Goal: Transaction & Acquisition: Book appointment/travel/reservation

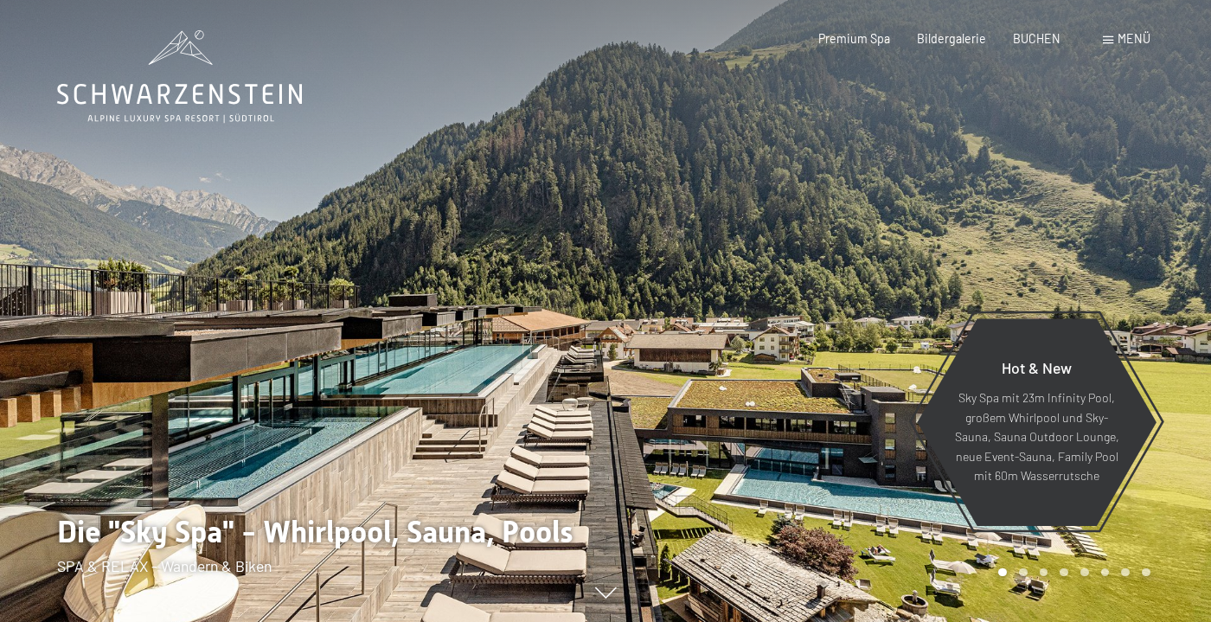
click at [1125, 46] on span "Menü" at bounding box center [1134, 38] width 33 height 15
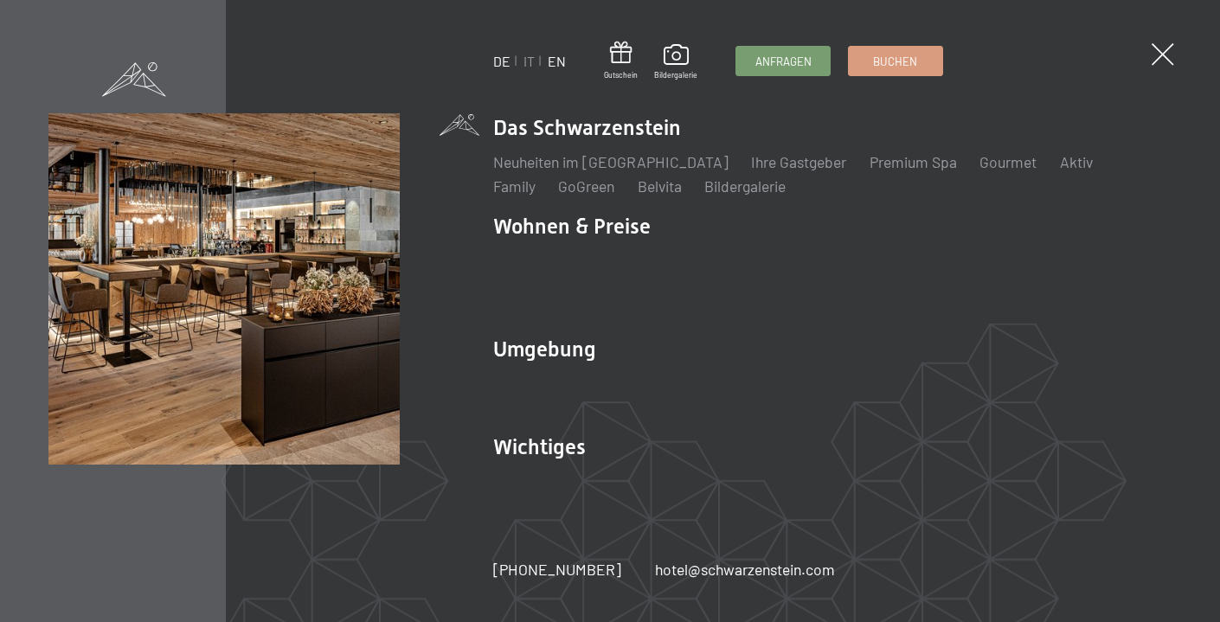
click at [563, 69] on link "EN" at bounding box center [557, 61] width 18 height 16
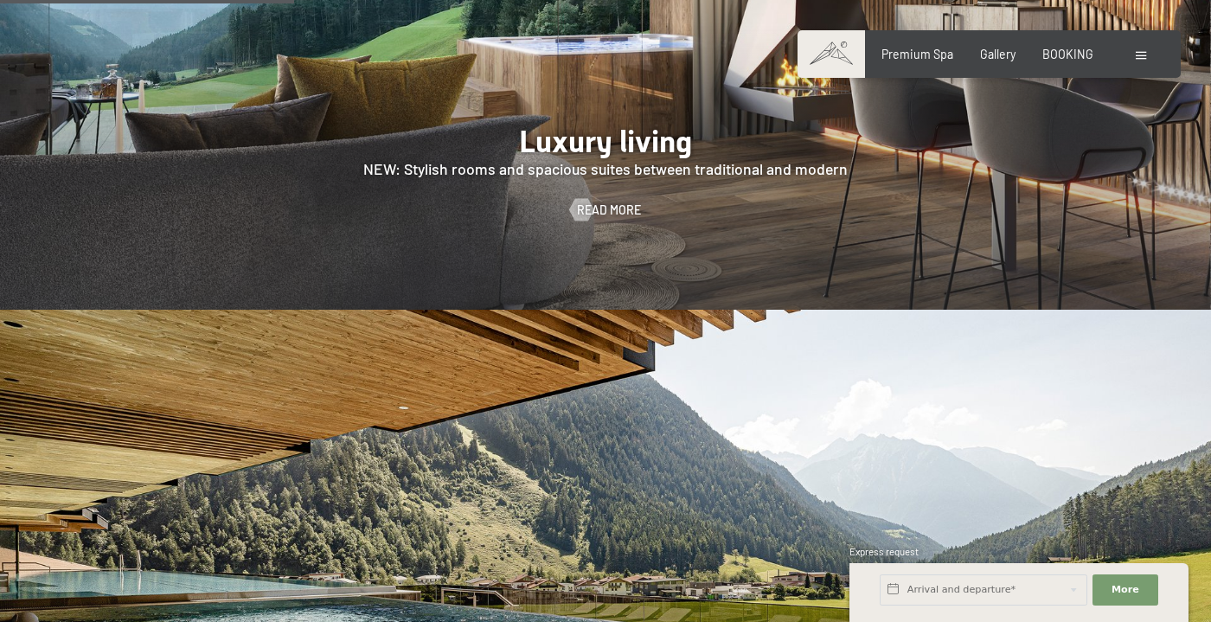
scroll to position [1489, 0]
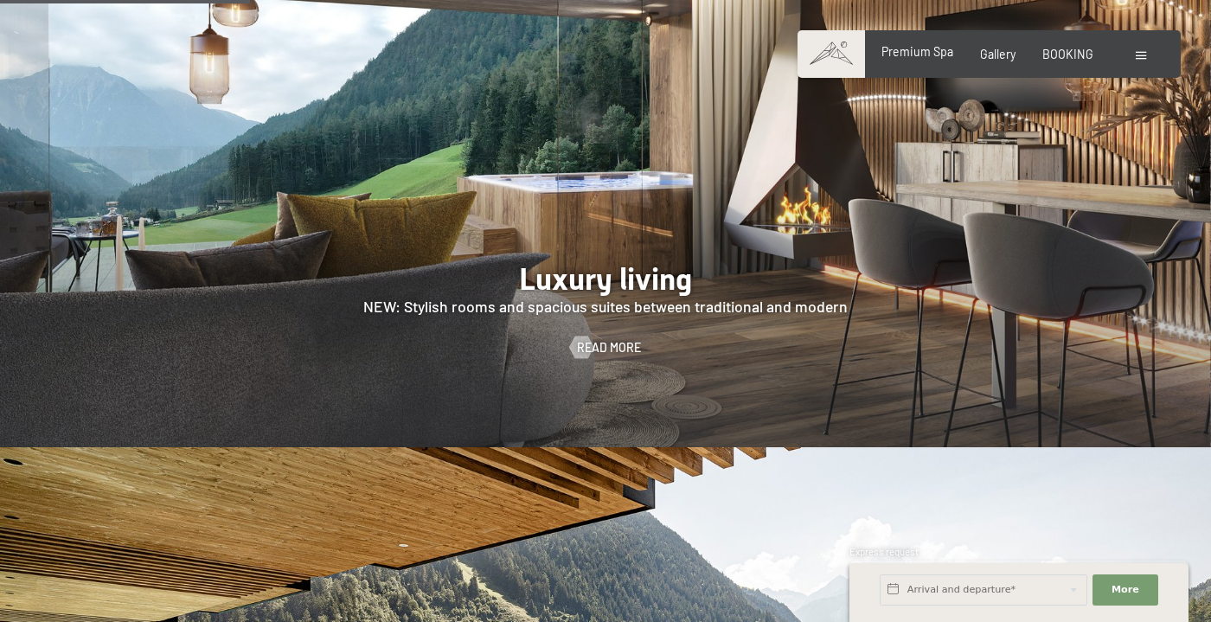
click at [920, 56] on span "Premium Spa" at bounding box center [917, 51] width 72 height 15
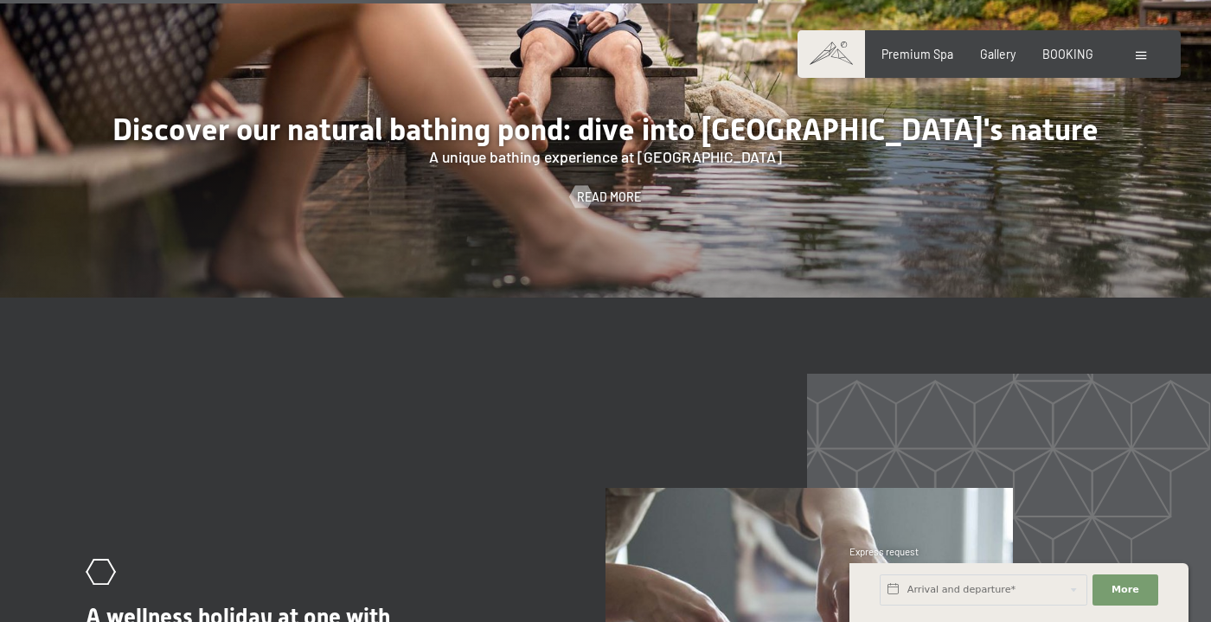
scroll to position [5908, 0]
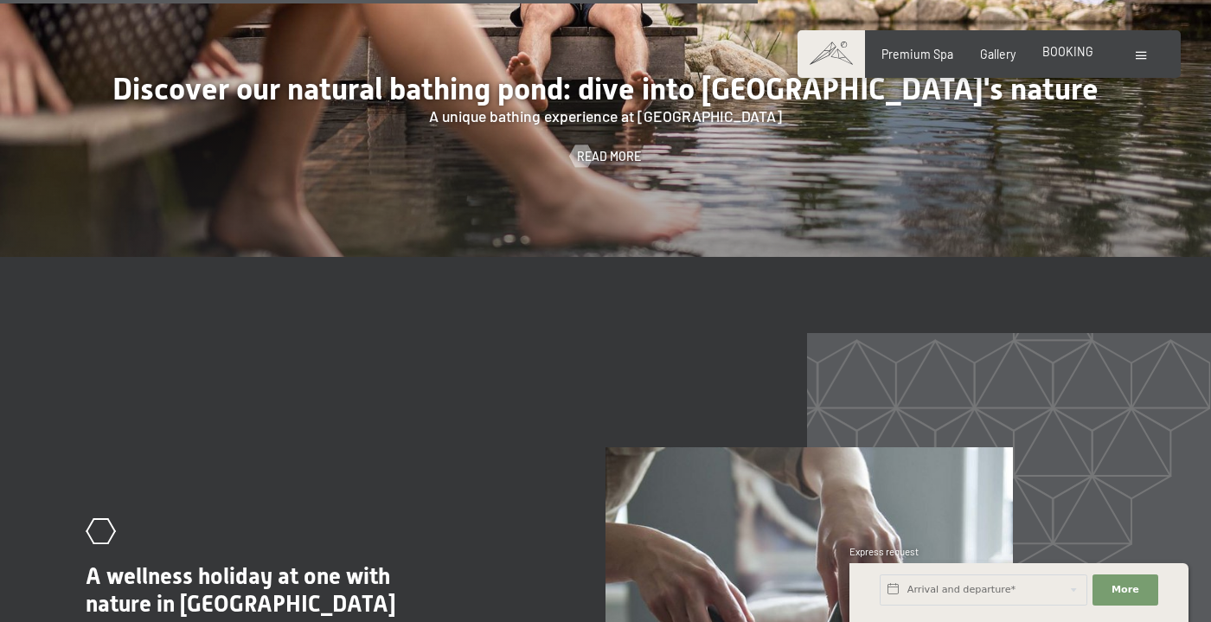
click at [1056, 59] on span "BOOKING" at bounding box center [1067, 51] width 51 height 15
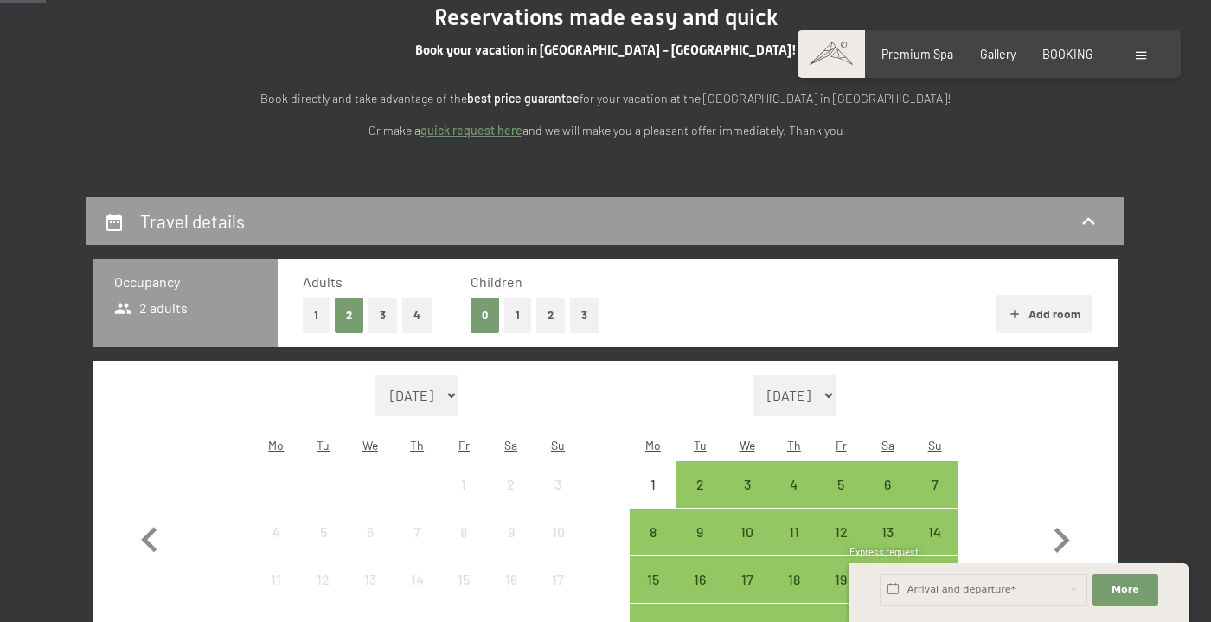
scroll to position [96, 0]
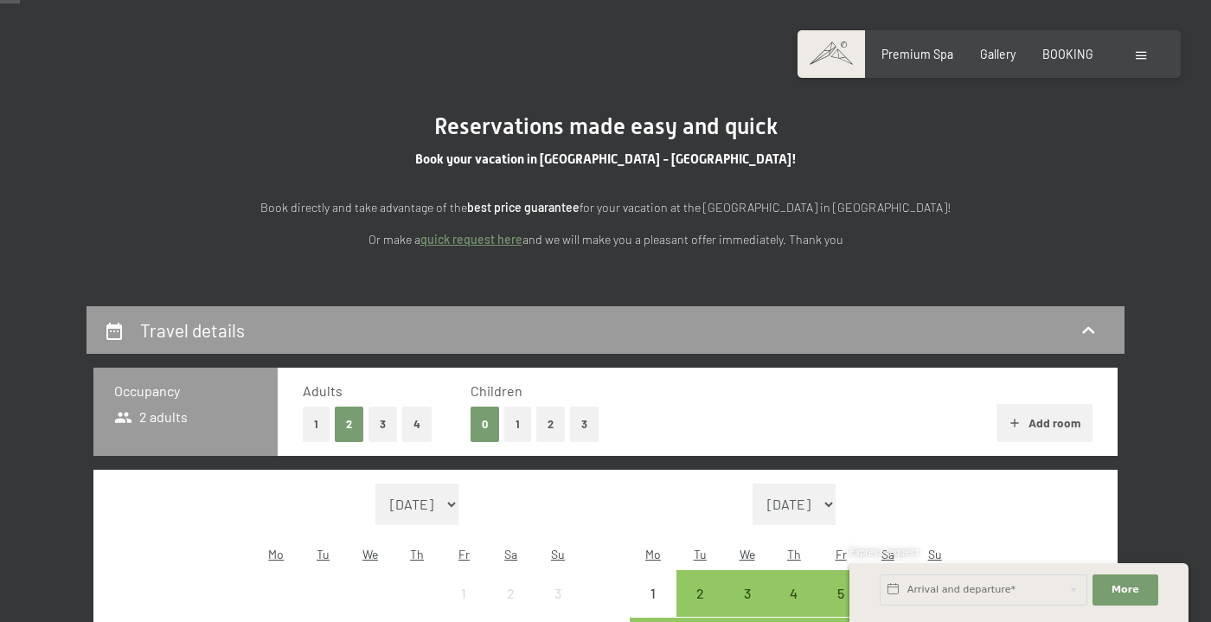
click at [159, 426] on span "2 adults" at bounding box center [151, 416] width 74 height 19
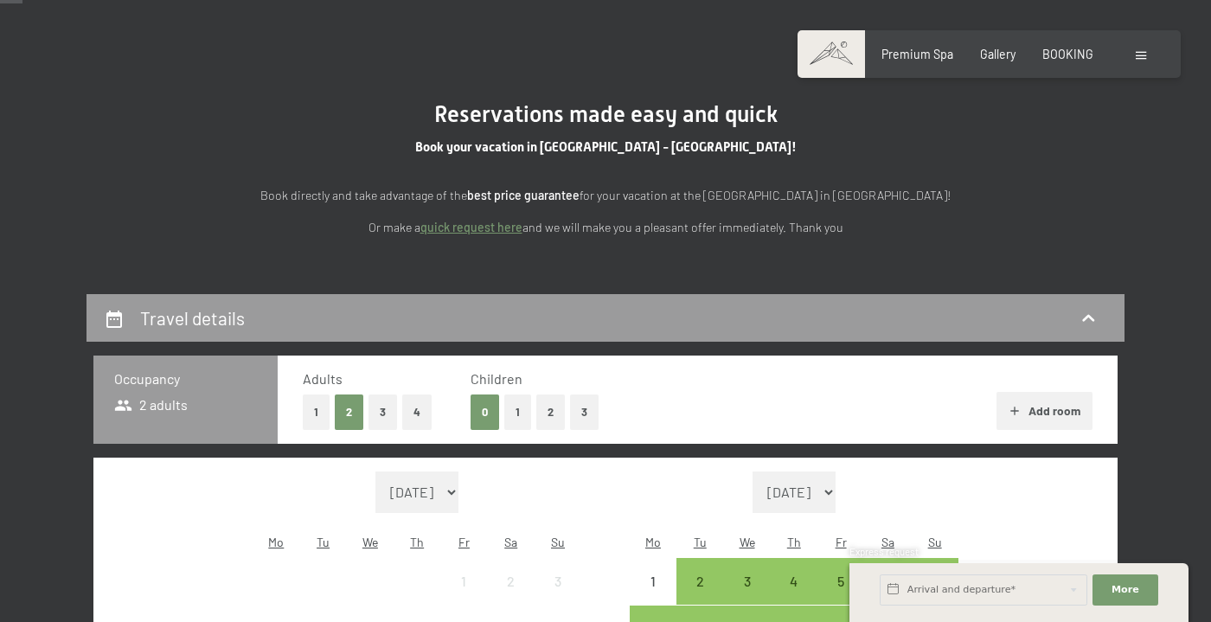
scroll to position [109, 0]
click at [311, 429] on button "1" at bounding box center [316, 411] width 27 height 35
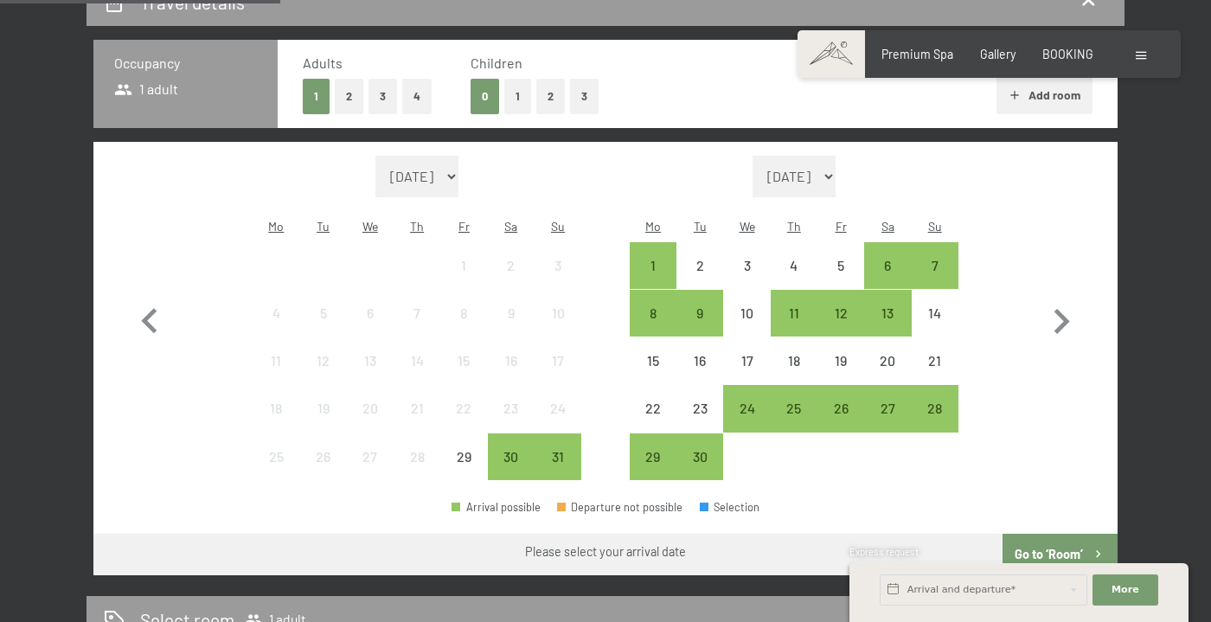
scroll to position [433, 0]
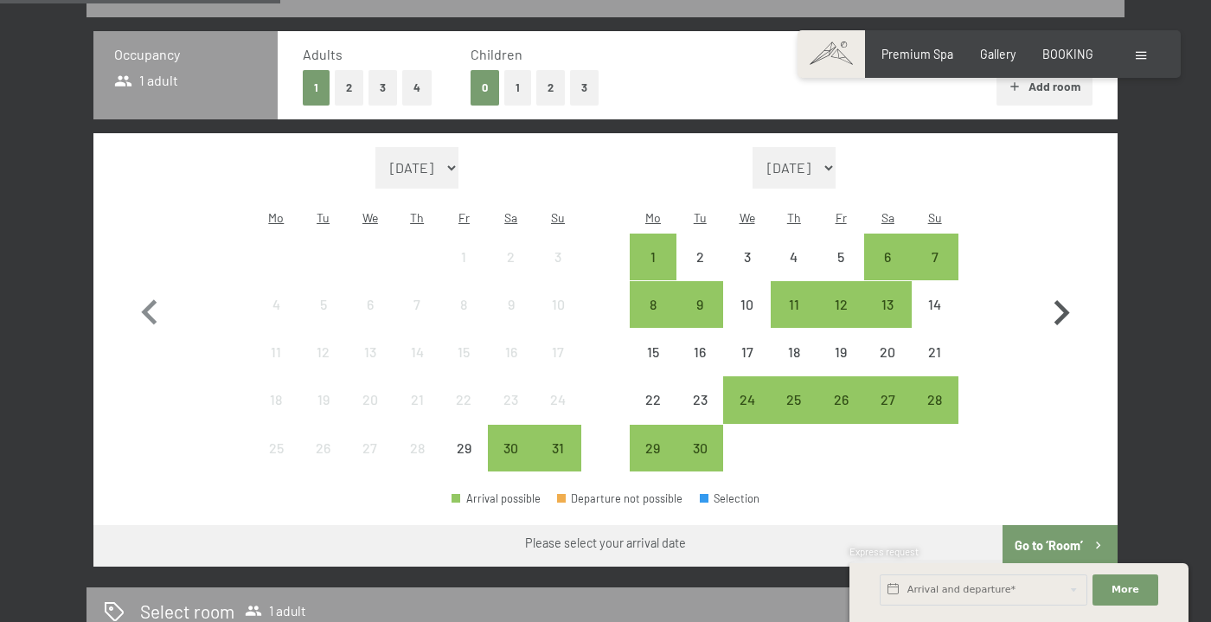
click at [1055, 325] on icon "button" at bounding box center [1063, 312] width 16 height 25
select select "2025-09-01"
select select "2025-10-01"
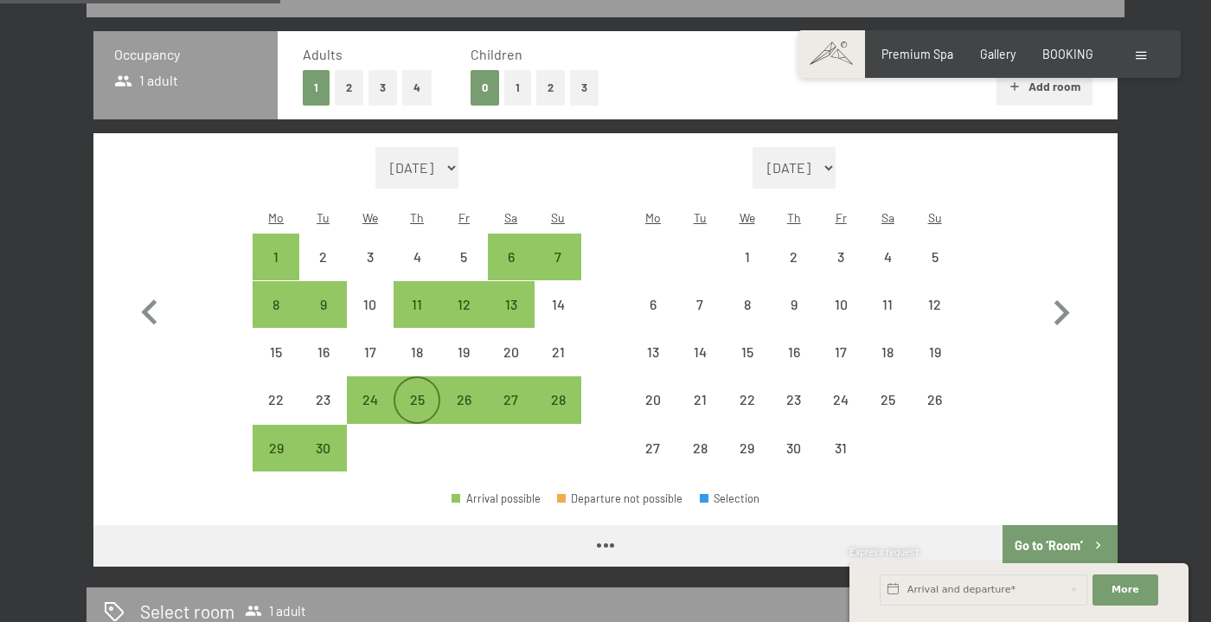
select select "2025-09-01"
select select "2025-10-01"
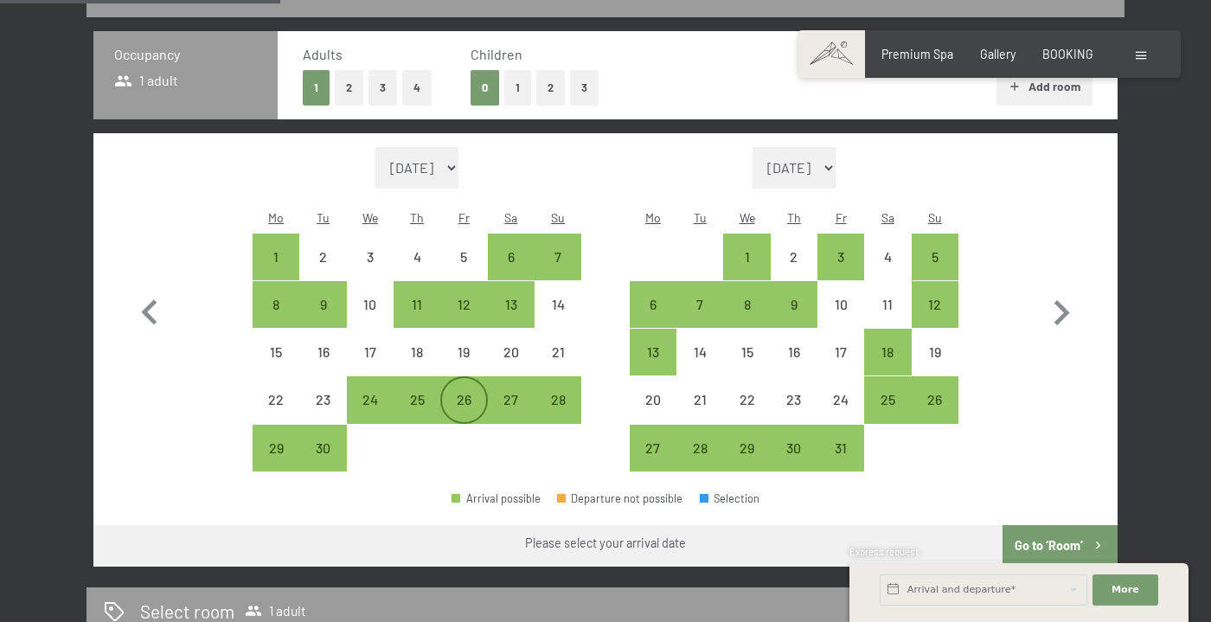
click at [447, 434] on div "26" at bounding box center [463, 414] width 43 height 43
select select "2025-09-01"
select select "2025-10-01"
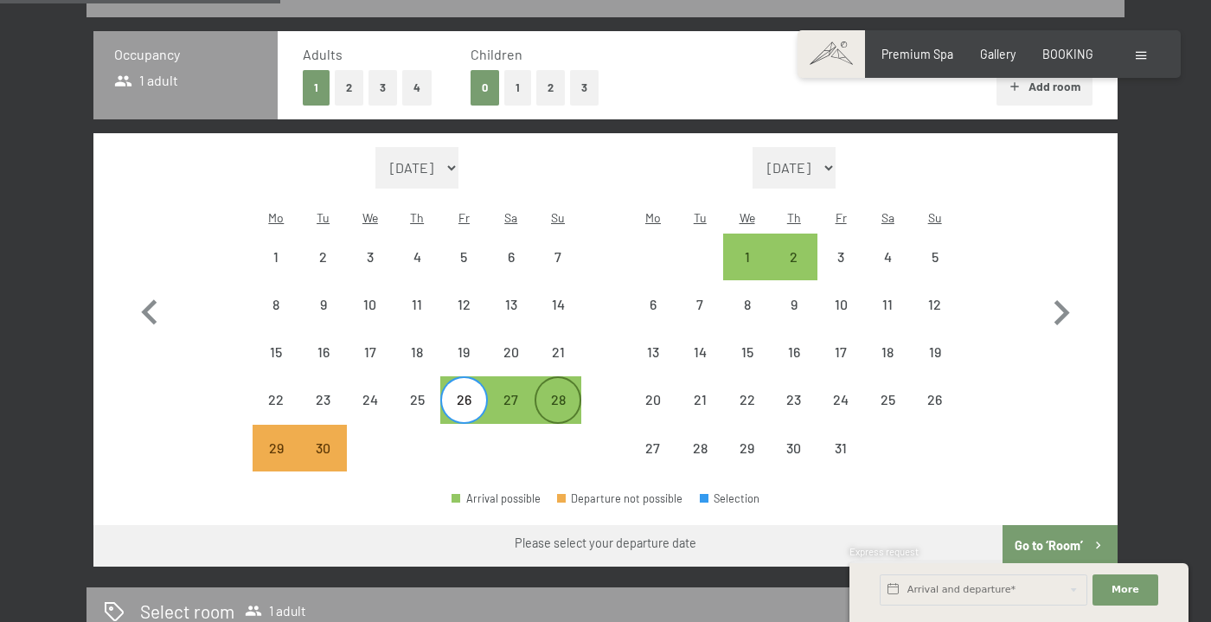
click at [568, 420] on div "28" at bounding box center [557, 414] width 43 height 43
select select "2025-09-01"
select select "2025-10-01"
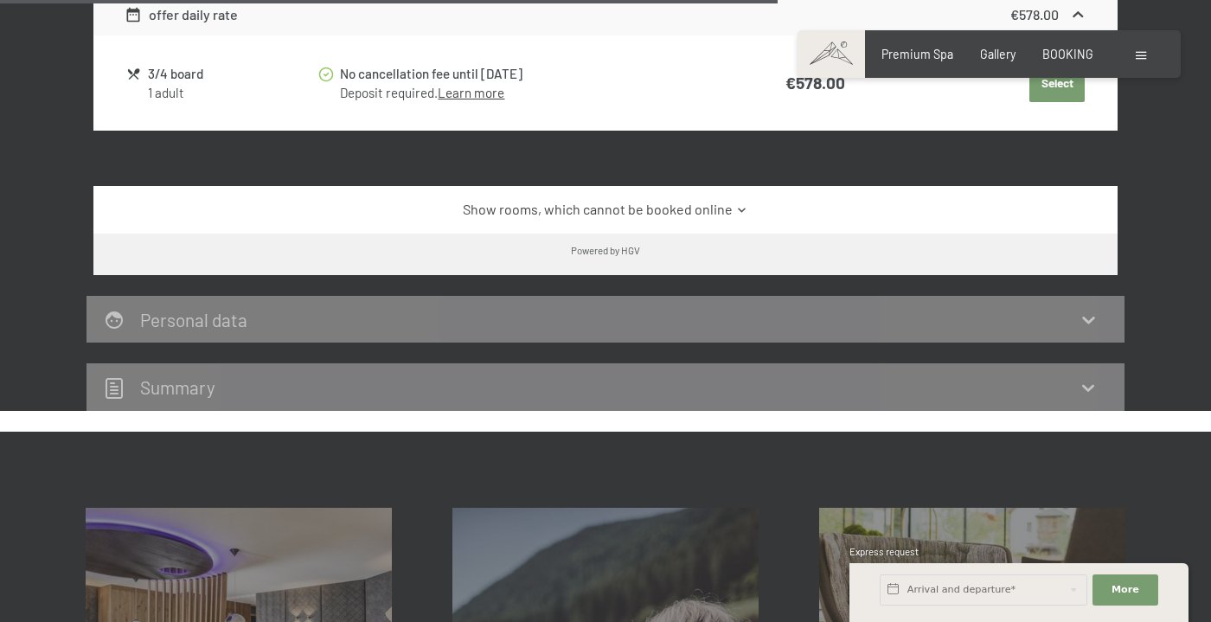
scroll to position [1861, 0]
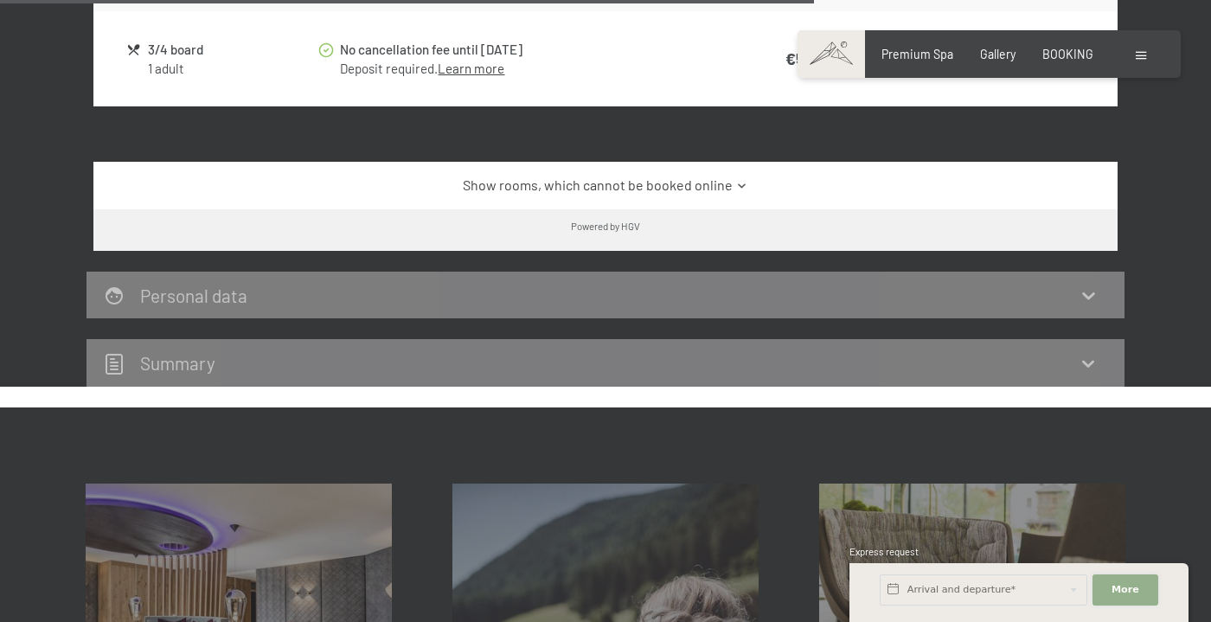
click at [1140, 574] on button "More Hide address fields" at bounding box center [1126, 589] width 66 height 31
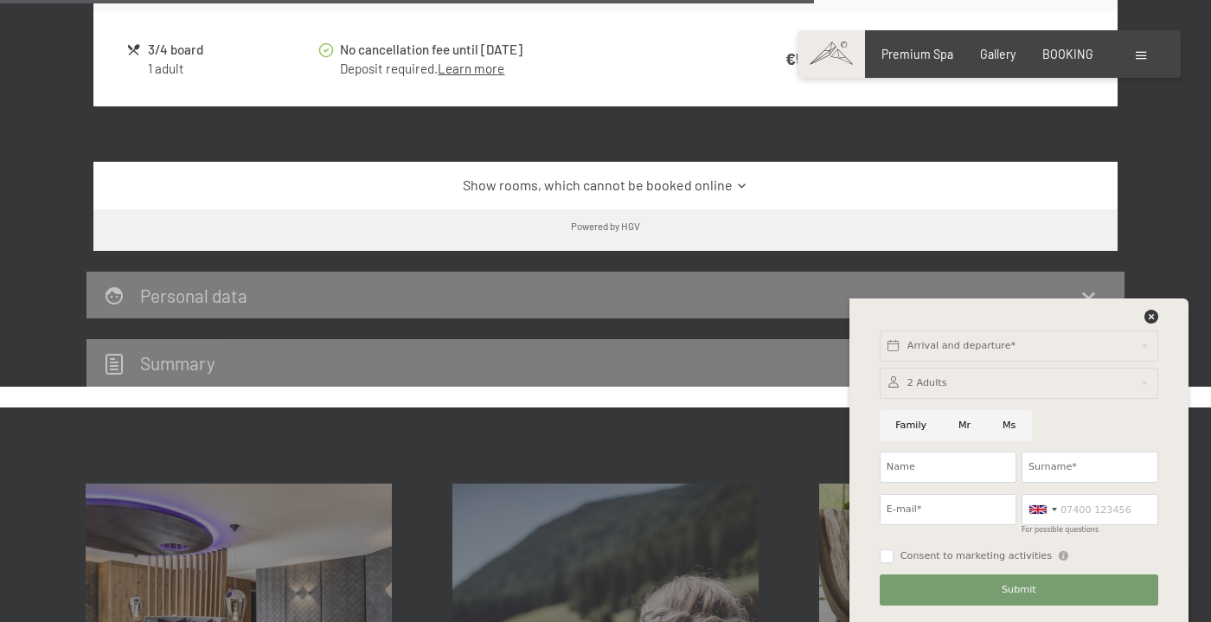
click at [1151, 310] on div at bounding box center [1019, 321] width 284 height 22
click at [1144, 310] on icon at bounding box center [1151, 317] width 14 height 14
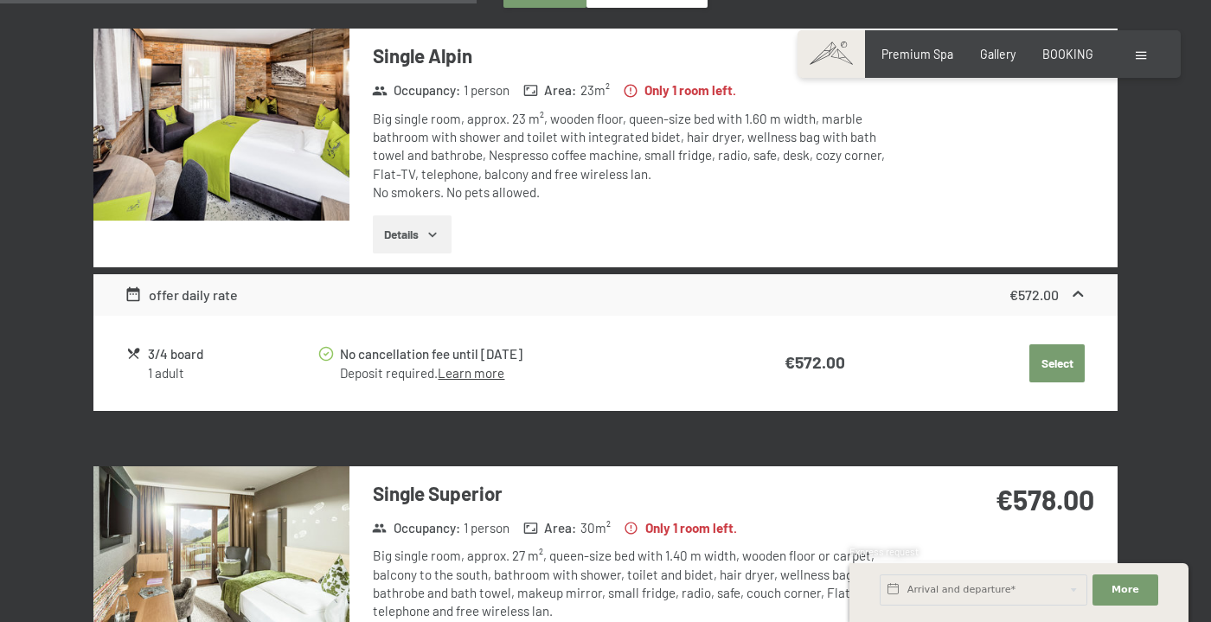
click at [1064, 377] on button "Select" at bounding box center [1056, 363] width 55 height 38
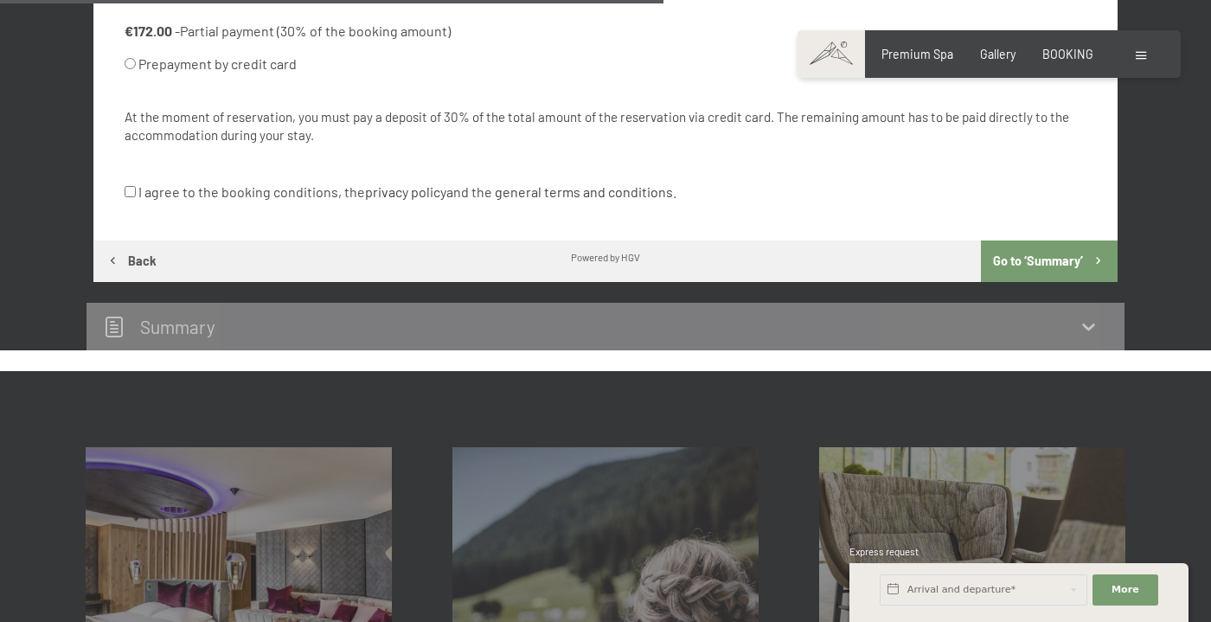
scroll to position [1230, 0]
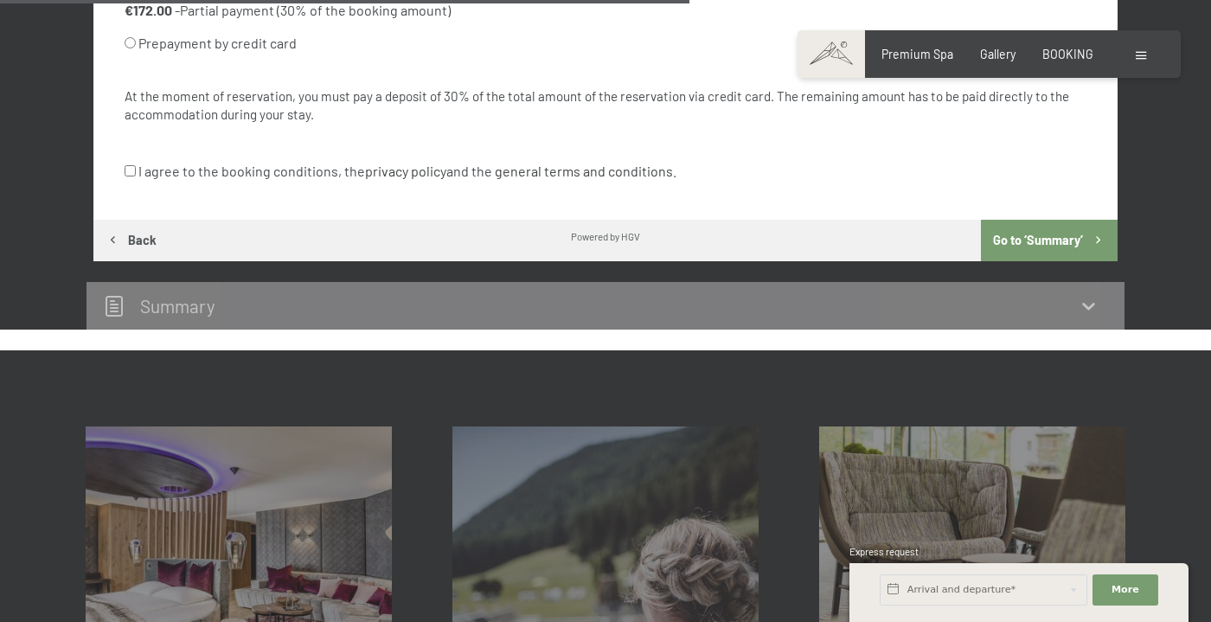
click at [1022, 261] on button "Go to ‘Summary’" at bounding box center [1049, 241] width 137 height 42
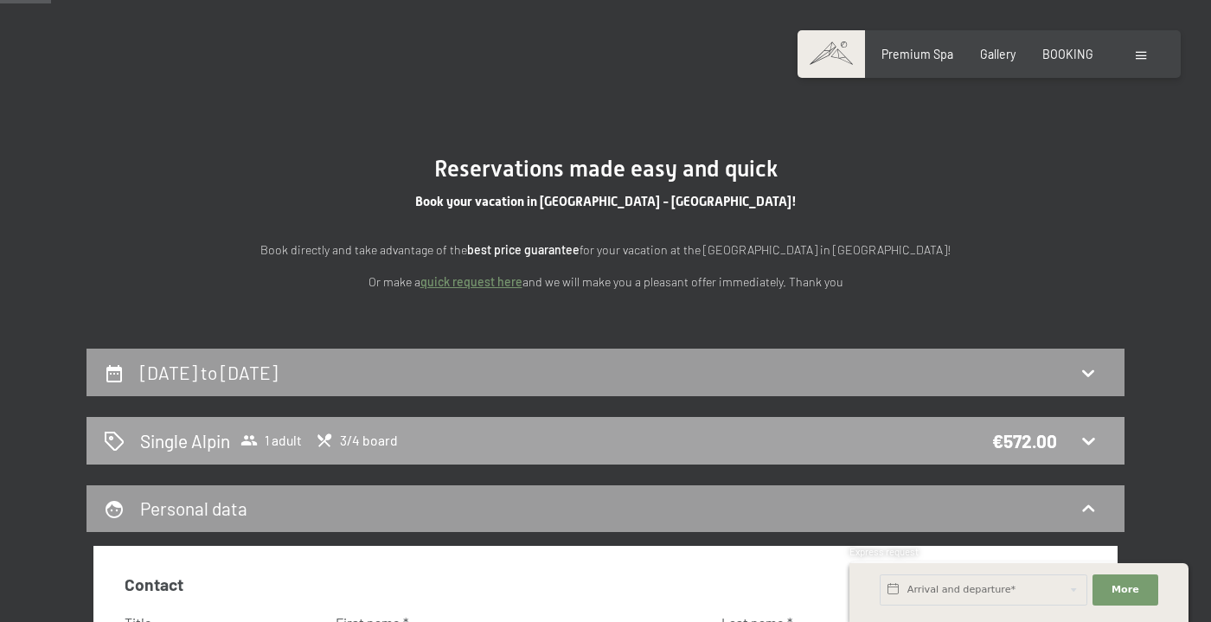
scroll to position [134, 0]
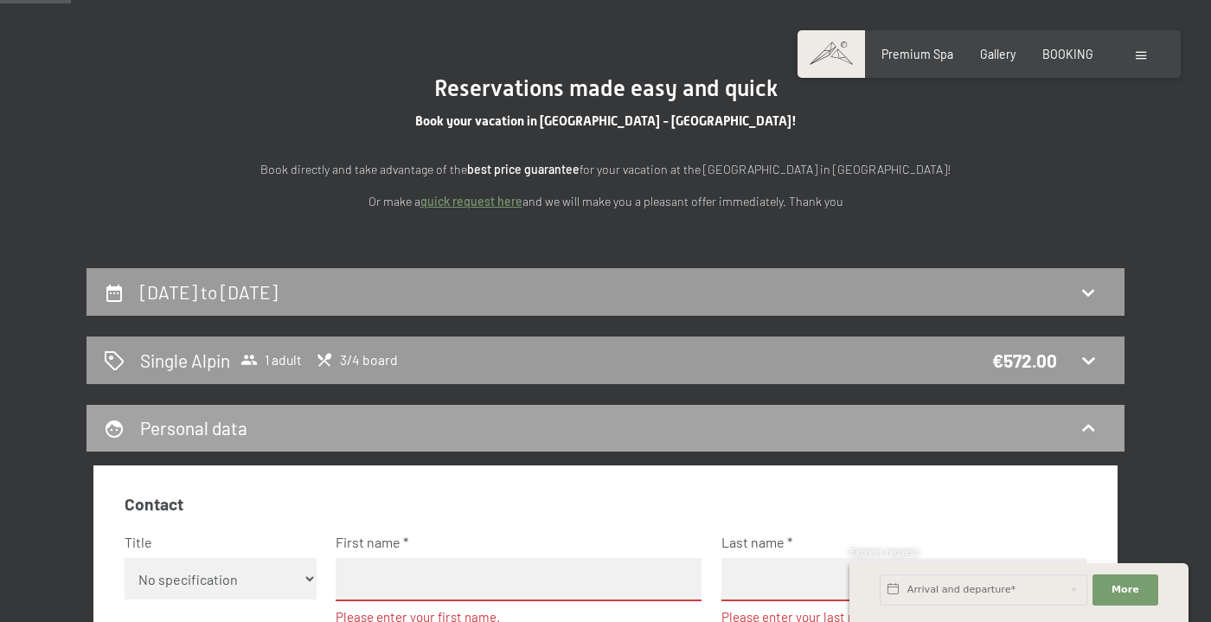
click at [415, 446] on div "Personal data" at bounding box center [606, 429] width 1038 height 48
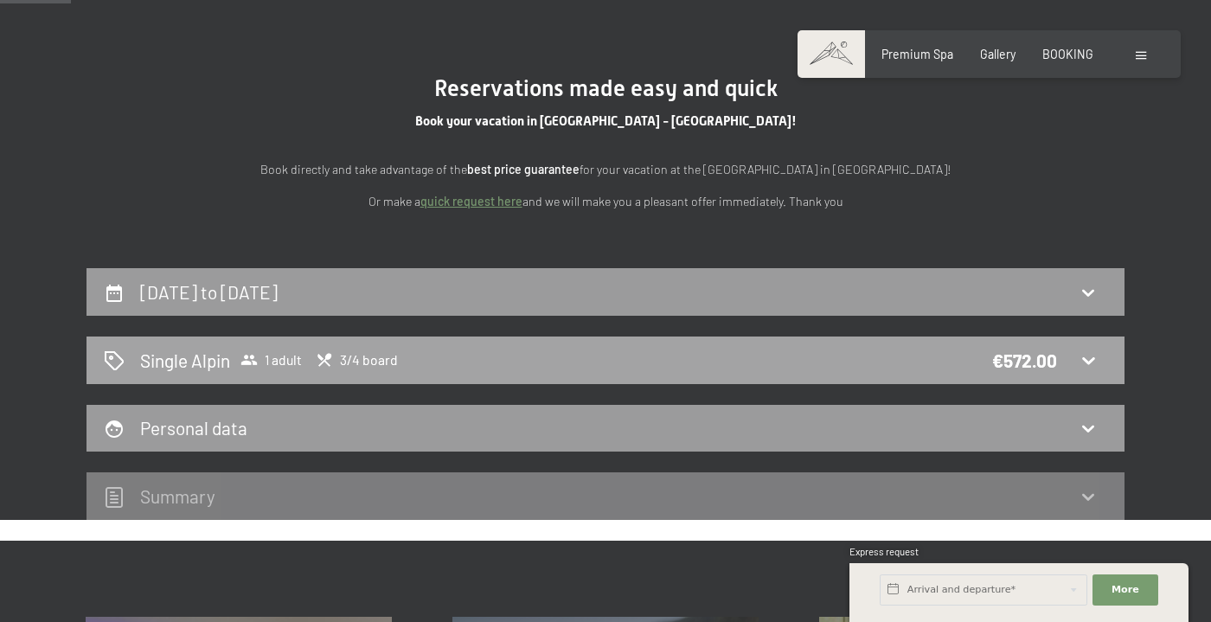
click at [622, 373] on div "Single Alpin 1 adult 3/4 board €572.00" at bounding box center [605, 360] width 1003 height 25
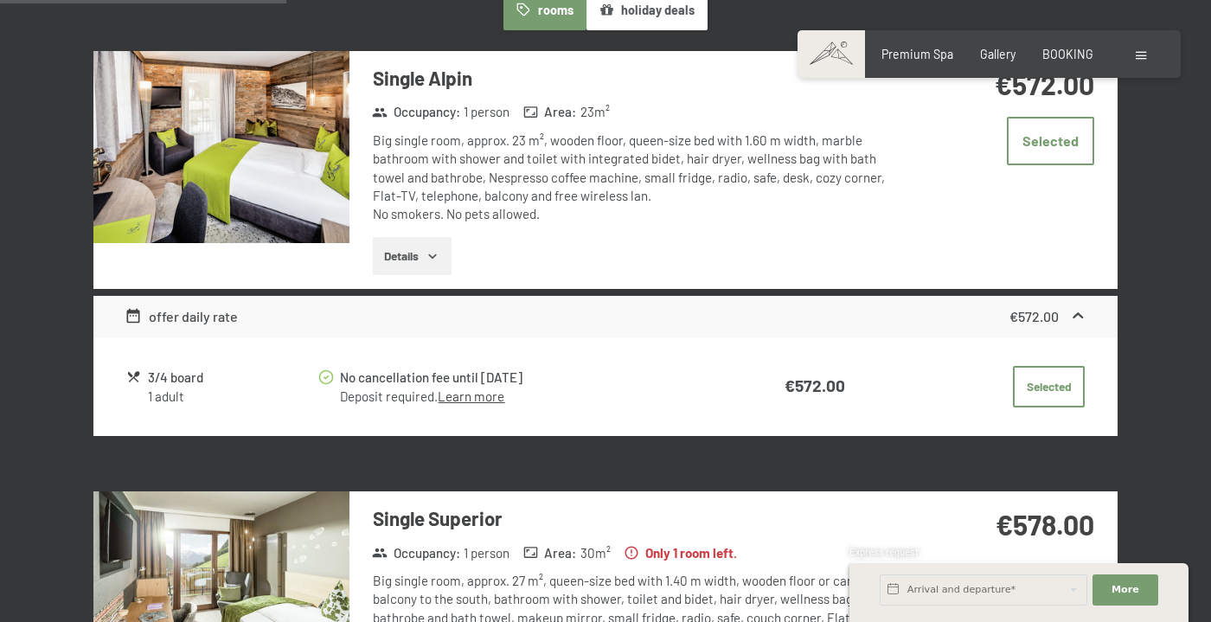
scroll to position [550, 0]
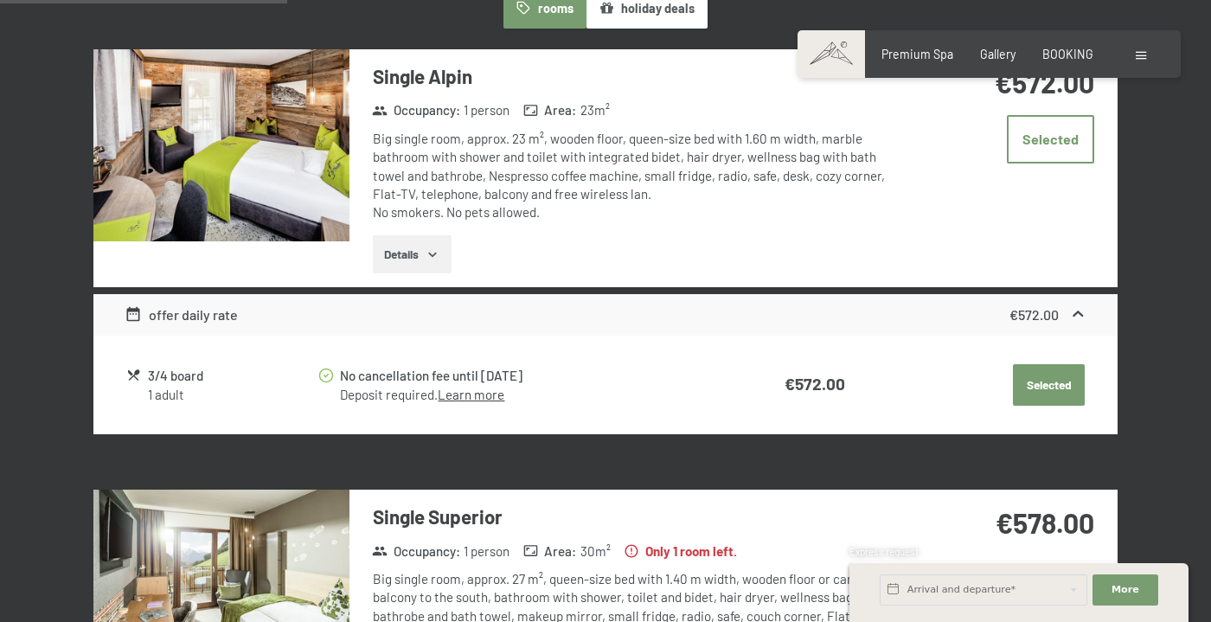
click at [1053, 406] on button "Selected" at bounding box center [1049, 385] width 72 height 42
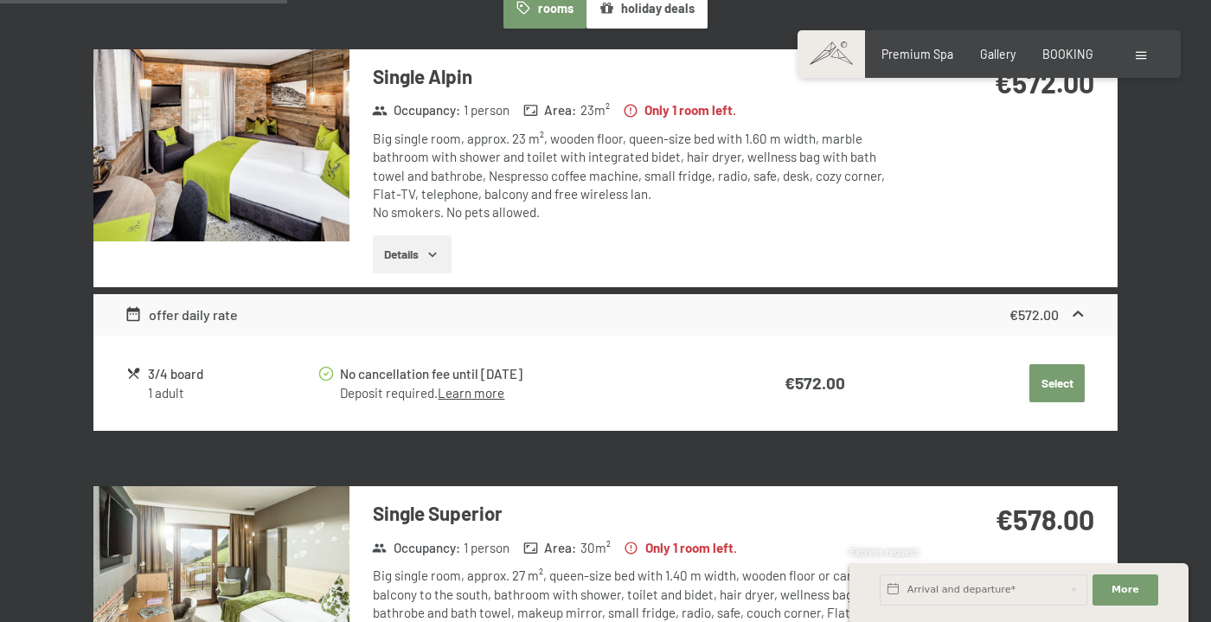
click at [1055, 402] on button "Select" at bounding box center [1056, 383] width 55 height 38
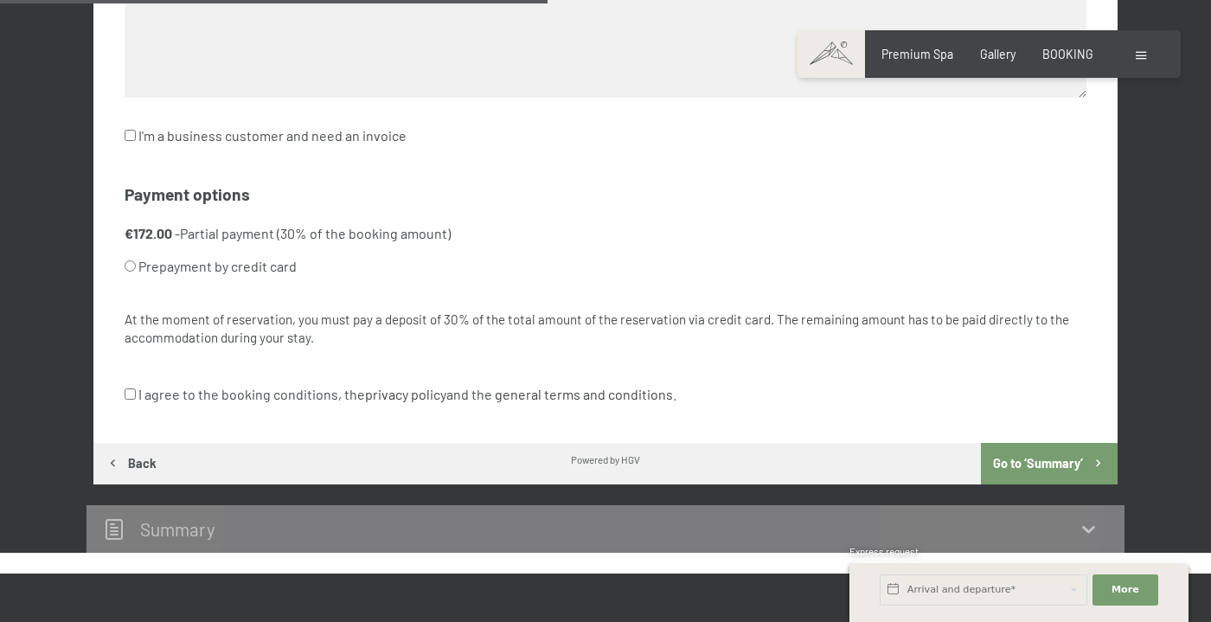
scroll to position [1021, 0]
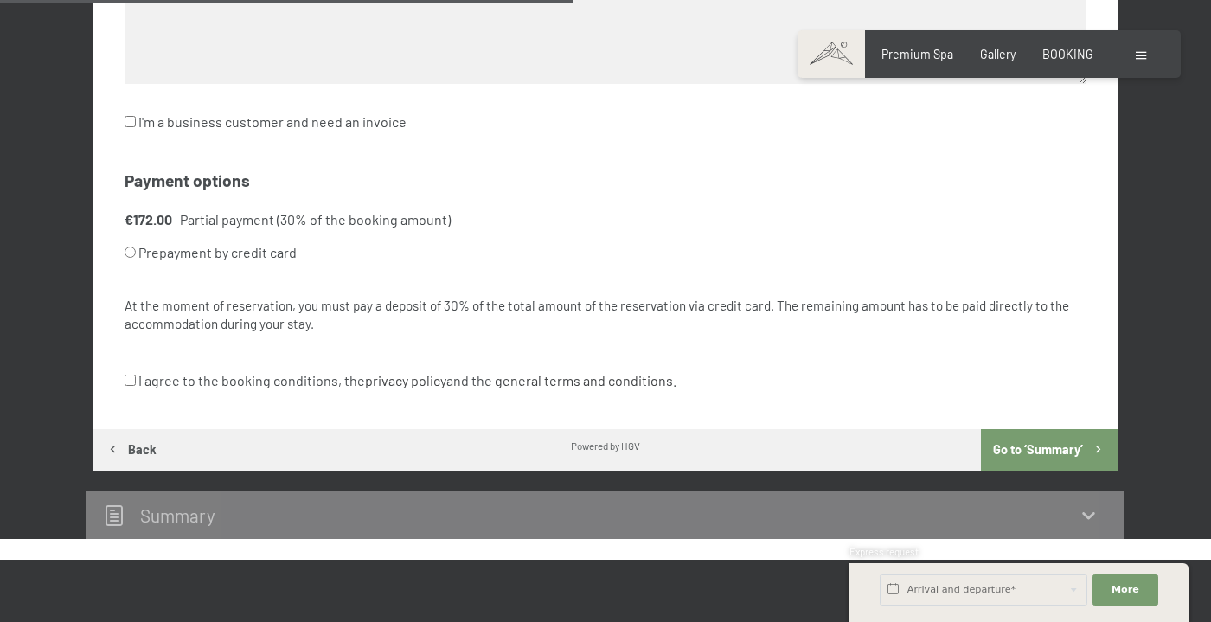
click at [276, 269] on label "Prepayment by credit card" at bounding box center [585, 252] width 921 height 33
click at [136, 258] on input "Prepayment by credit card" at bounding box center [130, 252] width 11 height 11
radio input "true"
click at [276, 269] on label "Prepayment by credit card" at bounding box center [585, 252] width 921 height 33
click at [136, 258] on input "Prepayment by credit card" at bounding box center [130, 252] width 11 height 11
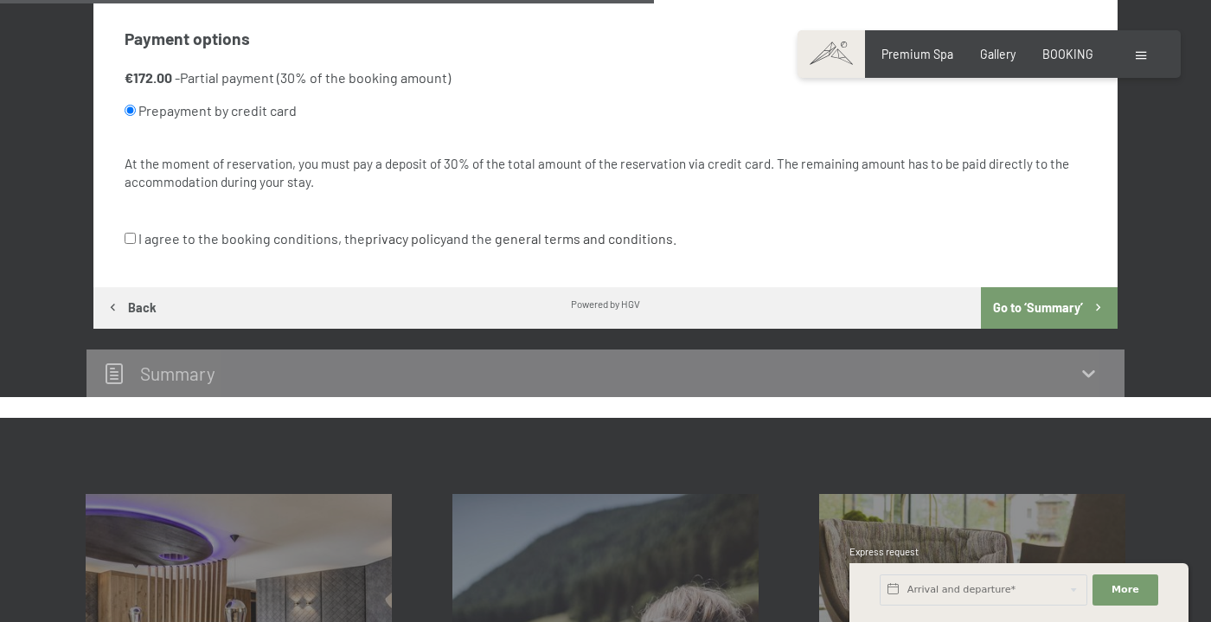
scroll to position [1170, 0]
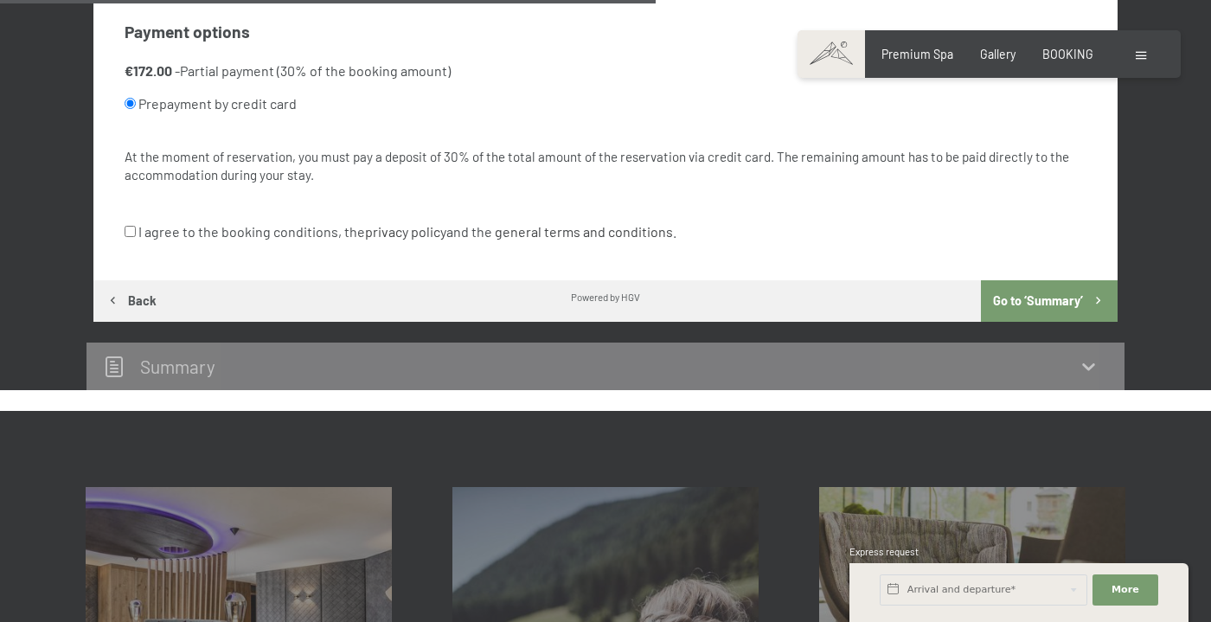
click at [213, 376] on h2 "Summary" at bounding box center [177, 367] width 75 height 22
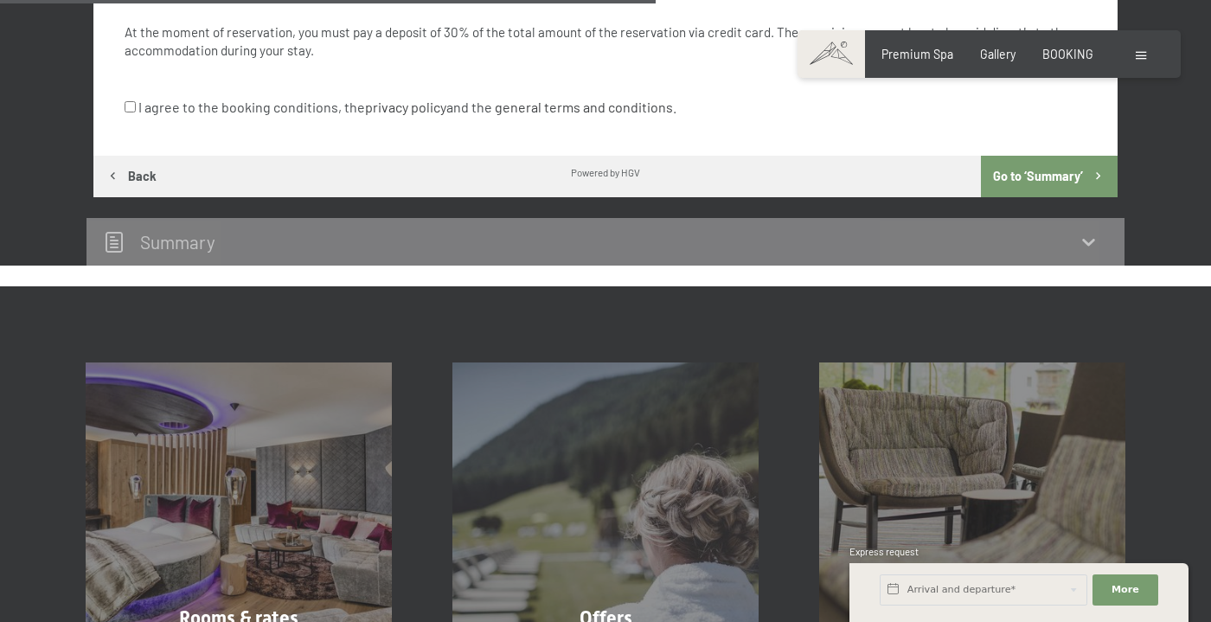
scroll to position [1656, 0]
